Goal: Navigation & Orientation: Find specific page/section

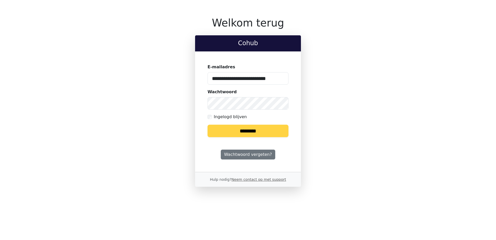
type input "**********"
click at [207, 124] on input "********" at bounding box center [247, 130] width 81 height 12
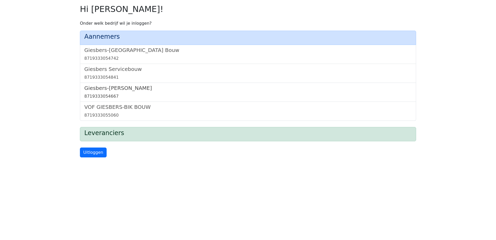
click at [120, 91] on link "Giesbers-Wijchen Bouw 8719333054667" at bounding box center [247, 92] width 327 height 15
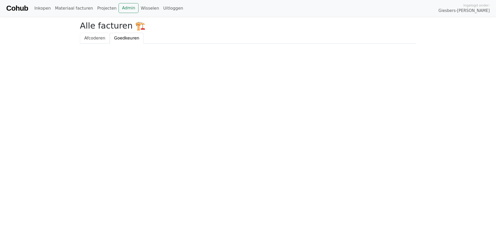
click at [98, 40] on span "Afcoderen" at bounding box center [94, 38] width 21 height 5
click at [114, 40] on span "Goedkeuren" at bounding box center [126, 38] width 25 height 5
click at [71, 9] on link "Materiaal facturen" at bounding box center [74, 8] width 42 height 10
click at [51, 10] on link "Inkopen" at bounding box center [42, 8] width 20 height 10
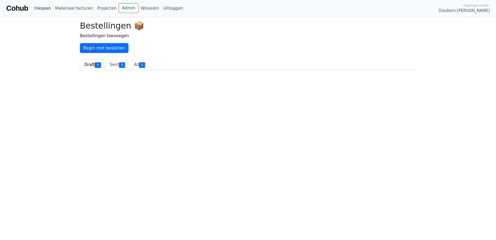
click at [47, 9] on link "Inkopen" at bounding box center [42, 8] width 20 height 10
click at [69, 9] on link "Materiaal facturen" at bounding box center [74, 8] width 42 height 10
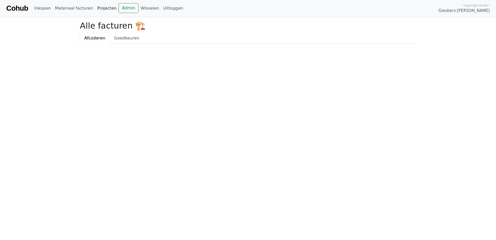
click at [100, 10] on link "Projecten" at bounding box center [107, 8] width 24 height 10
click at [139, 8] on link "Wisselen" at bounding box center [150, 8] width 23 height 10
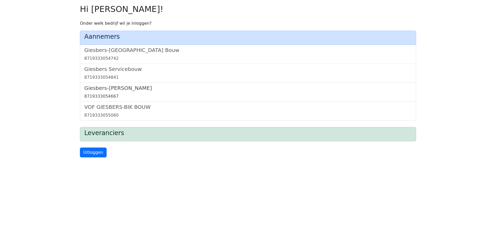
click at [113, 89] on h5 "Giesbers-[PERSON_NAME]" at bounding box center [247, 88] width 327 height 6
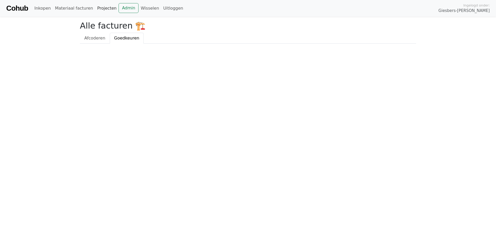
click at [101, 10] on link "Projecten" at bounding box center [107, 8] width 24 height 10
click at [121, 8] on link "Admin" at bounding box center [129, 8] width 20 height 10
click at [121, 11] on link "Admin" at bounding box center [129, 8] width 20 height 10
click at [104, 10] on link "Projecten" at bounding box center [107, 8] width 24 height 10
click at [66, 8] on link "Materiaal facturen" at bounding box center [74, 8] width 42 height 10
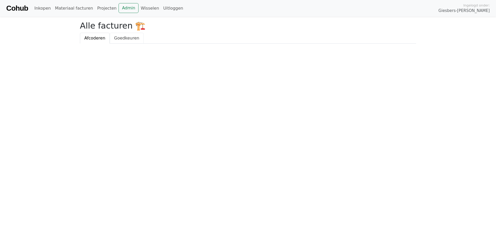
click at [119, 42] on link "Goedkeuren" at bounding box center [127, 38] width 34 height 11
click at [249, 44] on html "Cohub Inkopen Materiaal facturen Projecten Admin Wisselen Uitloggen Ingelogd on…" at bounding box center [248, 22] width 496 height 44
click at [99, 44] on html "Cohub Inkopen Materiaal facturen Projecten Admin Wisselen Uitloggen Ingelogd on…" at bounding box center [248, 22] width 496 height 44
